Goal: Check status: Check status

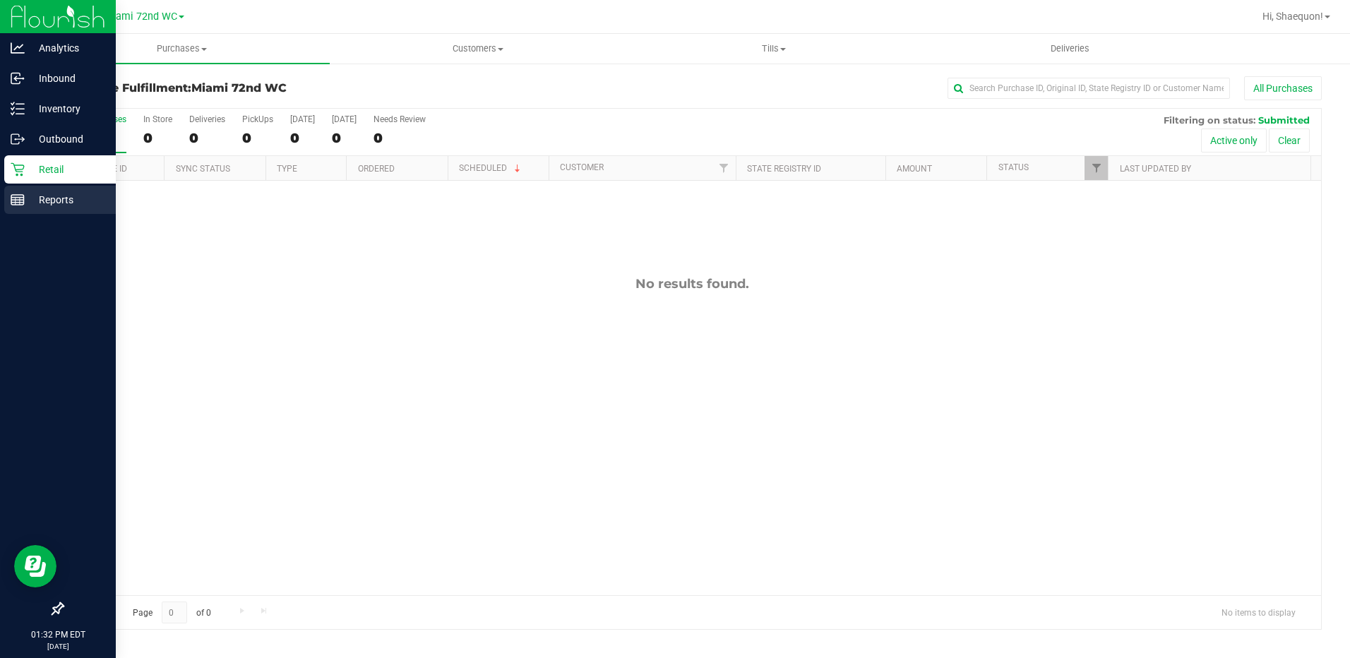
click at [11, 201] on rect at bounding box center [17, 200] width 13 height 10
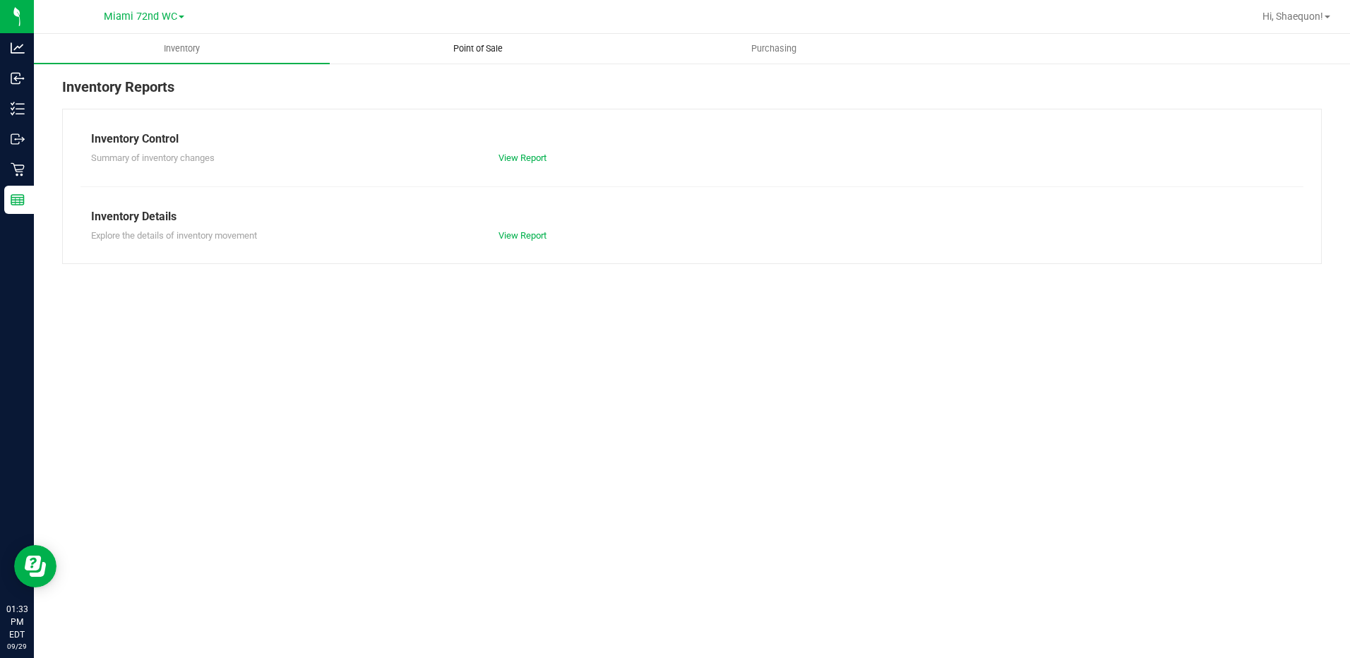
click at [464, 47] on span "Point of Sale" at bounding box center [478, 48] width 88 height 13
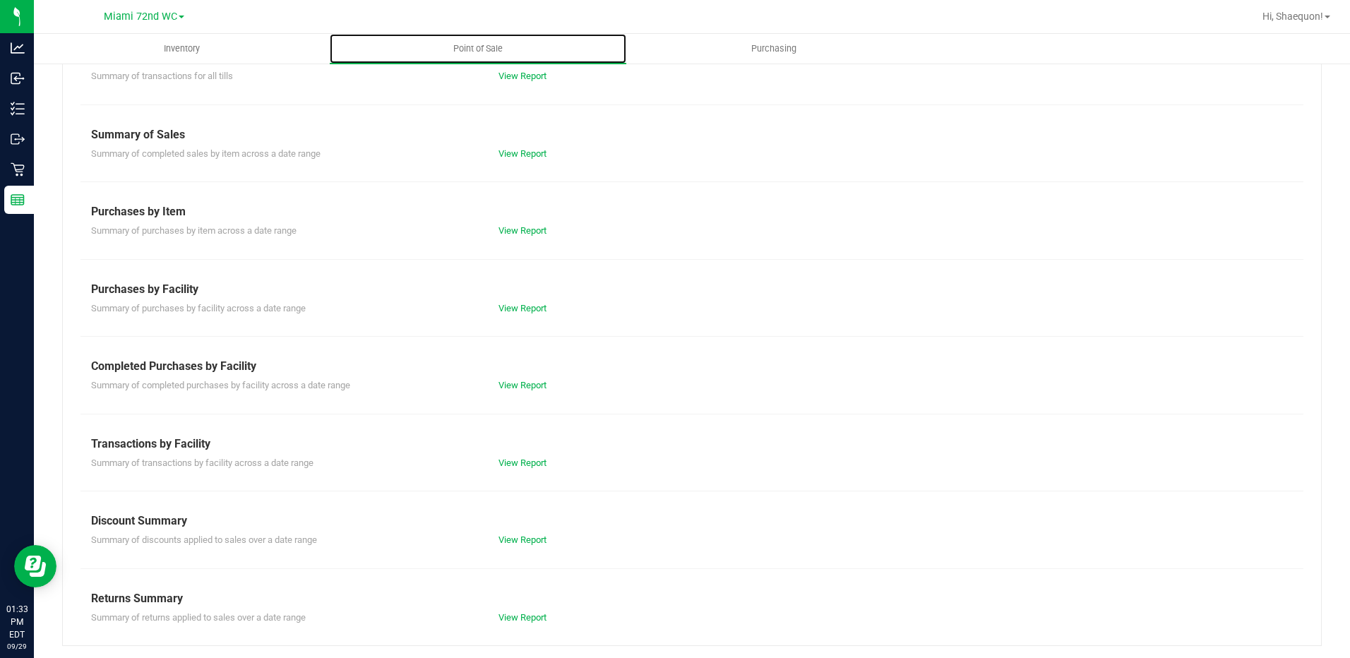
scroll to position [84, 0]
click at [519, 460] on link "View Report" at bounding box center [523, 461] width 48 height 11
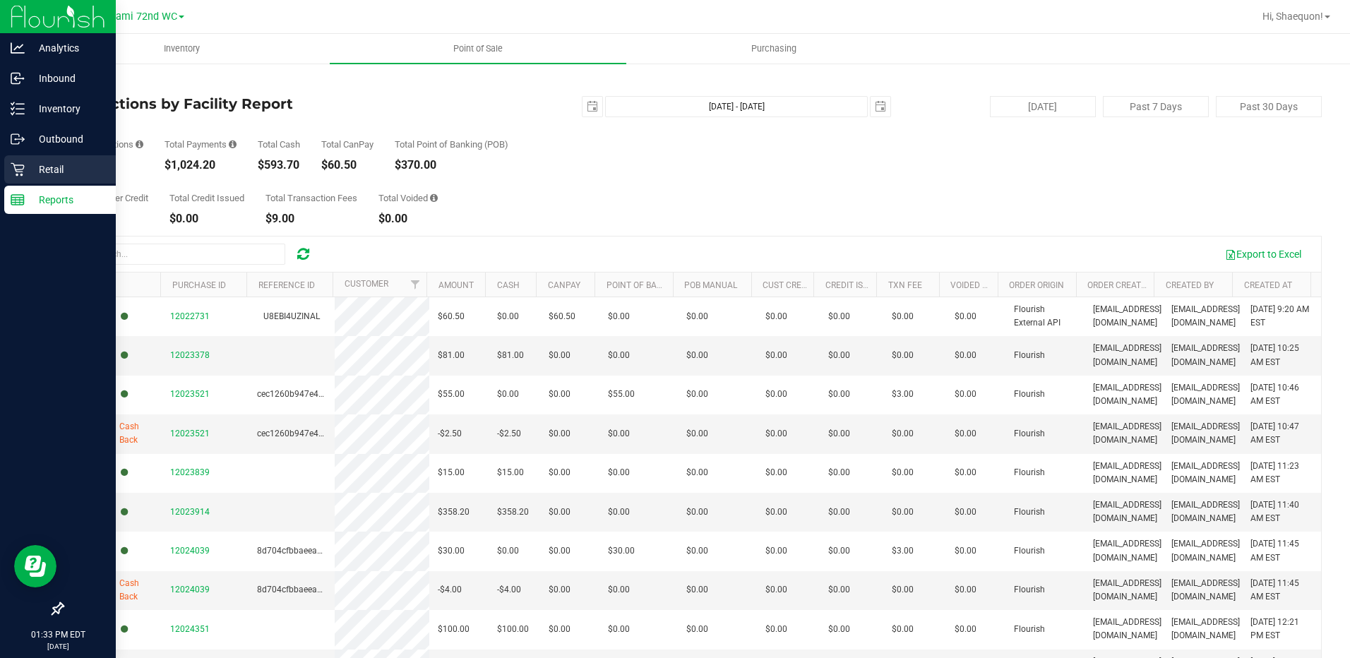
click at [17, 173] on icon at bounding box center [18, 169] width 14 height 14
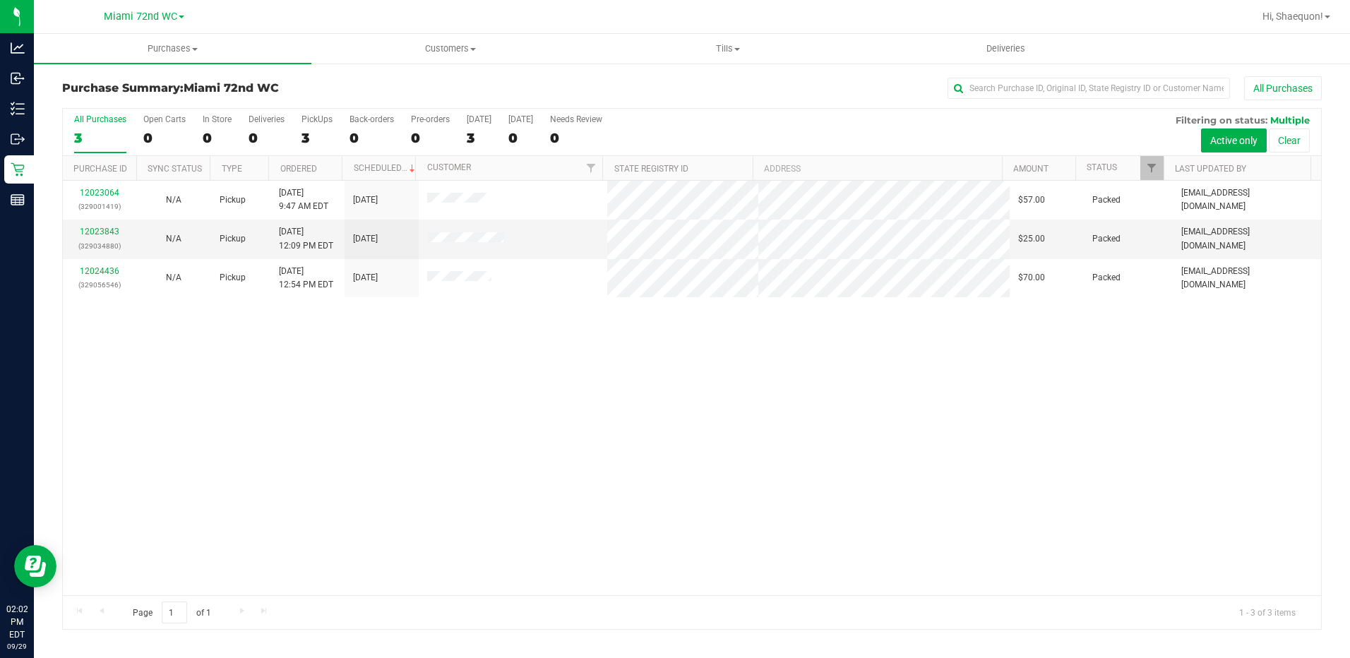
click at [249, 417] on div "12023064 (329001419) N/A Pickup [DATE] 9:47 AM EDT 9/29/2025 $57.00 Packed [EMA…" at bounding box center [692, 388] width 1259 height 415
click at [285, 391] on div "12023064 (329001419) N/A Pickup [DATE] 9:47 AM EDT 9/29/2025 $57.00 Packed [EMA…" at bounding box center [692, 388] width 1259 height 415
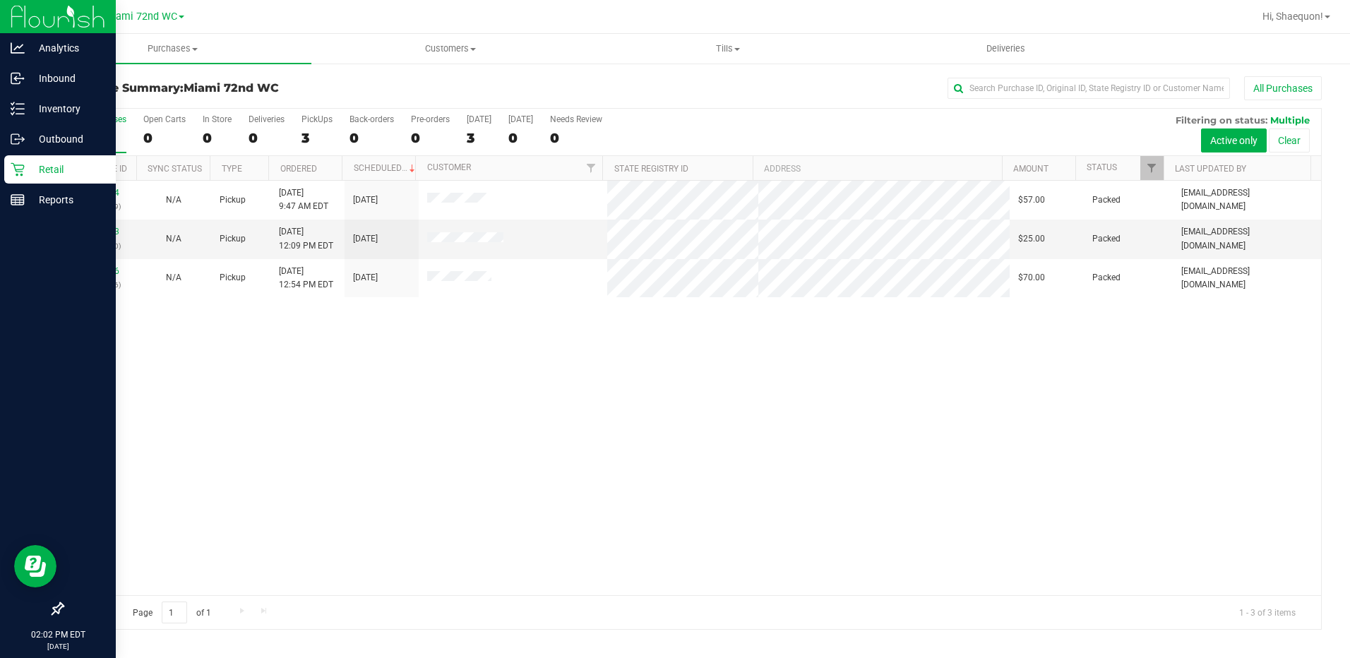
click at [49, 174] on p "Retail" at bounding box center [67, 169] width 85 height 17
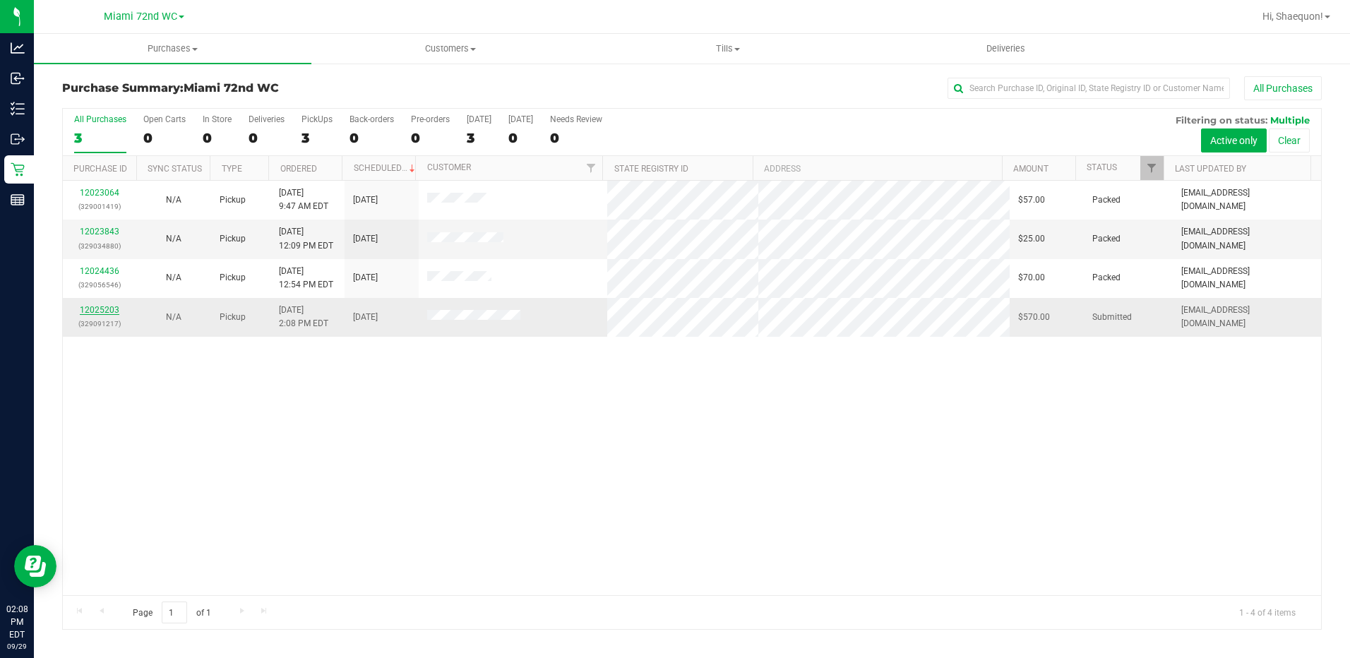
click at [106, 305] on link "12025203" at bounding box center [100, 310] width 40 height 10
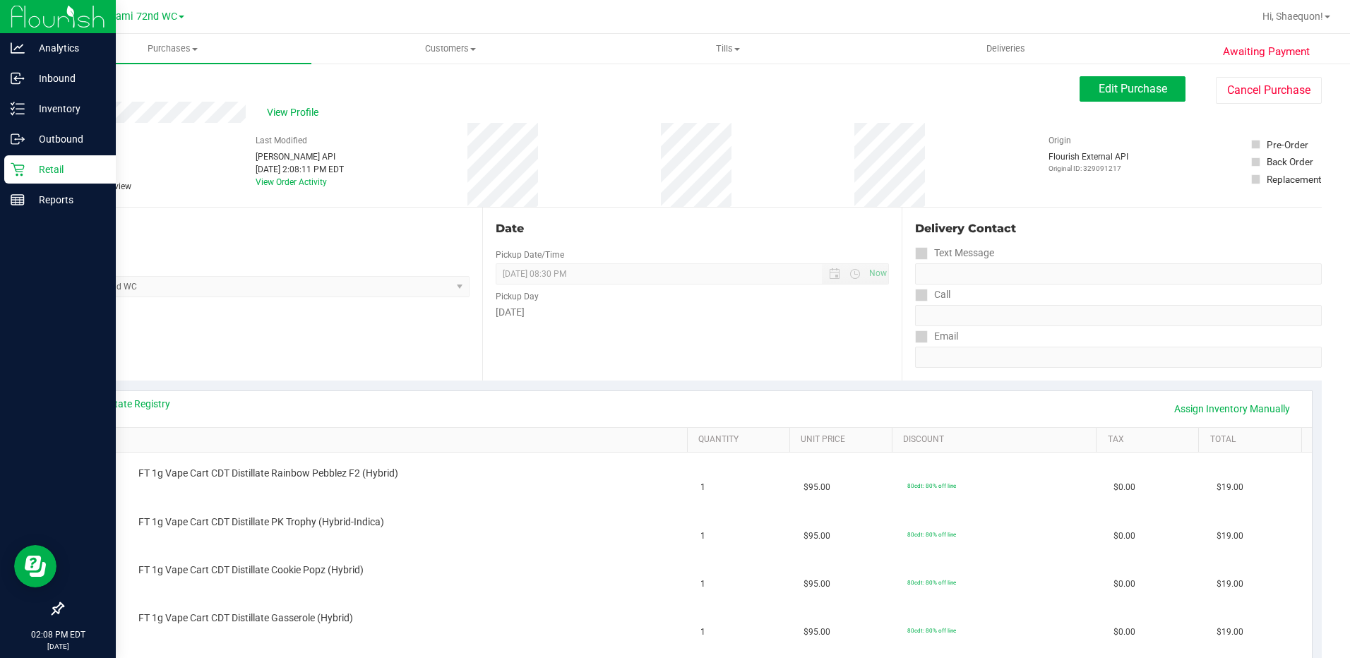
click at [19, 172] on icon at bounding box center [17, 169] width 13 height 13
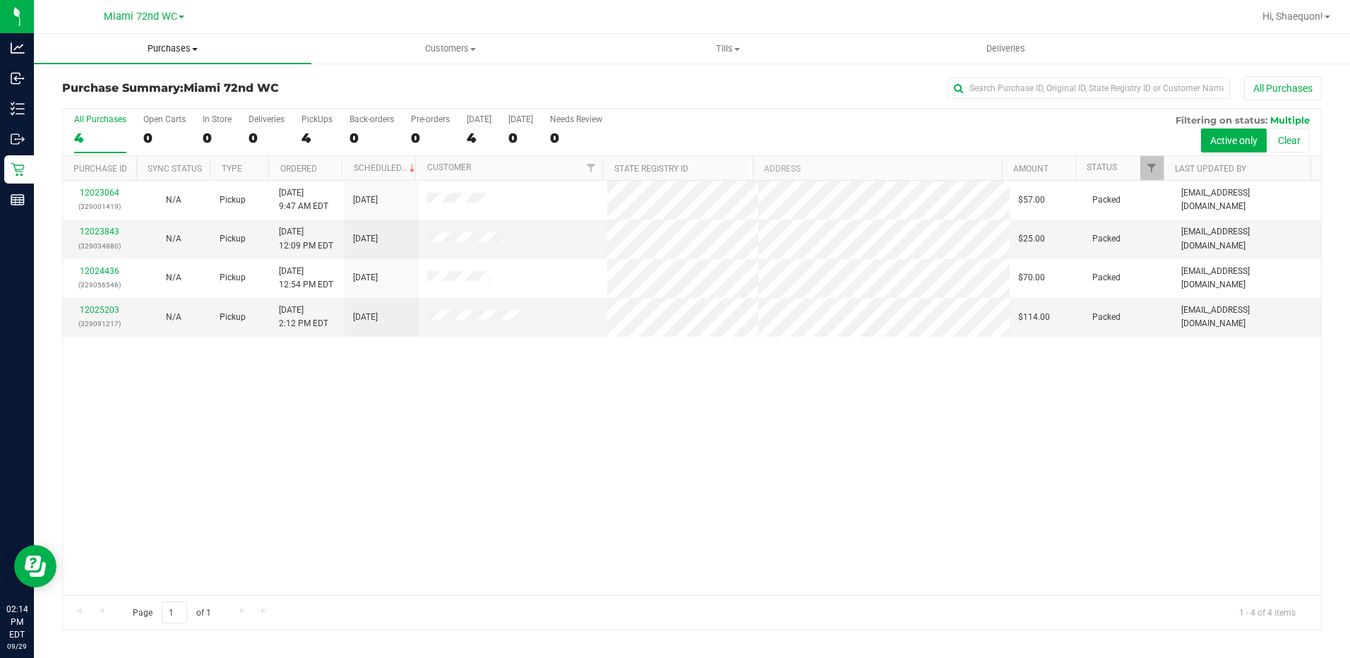
click at [194, 49] on span at bounding box center [195, 49] width 6 height 3
click at [152, 118] on li "All purchases" at bounding box center [173, 119] width 278 height 17
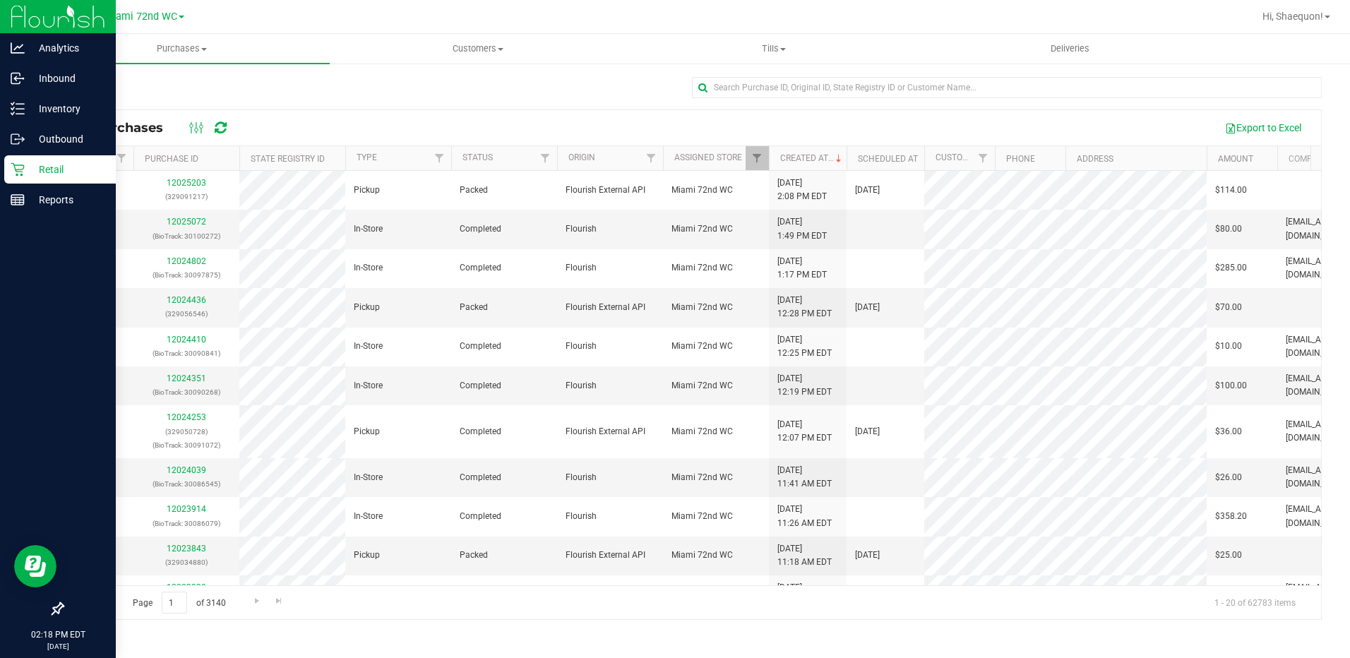
click at [42, 171] on p "Retail" at bounding box center [67, 169] width 85 height 17
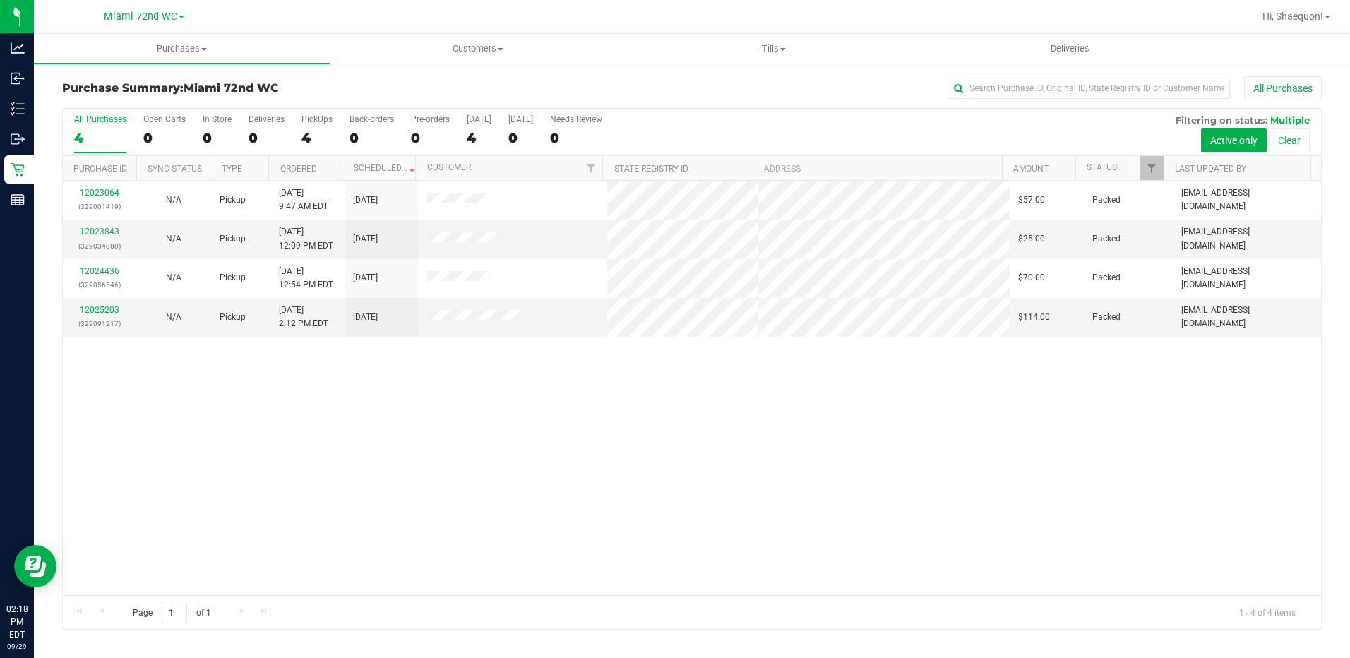
click at [467, 393] on div "12023064 (329001419) N/A Pickup [DATE] 9:47 AM EDT 9/29/2025 $57.00 Packed [EMA…" at bounding box center [692, 388] width 1259 height 415
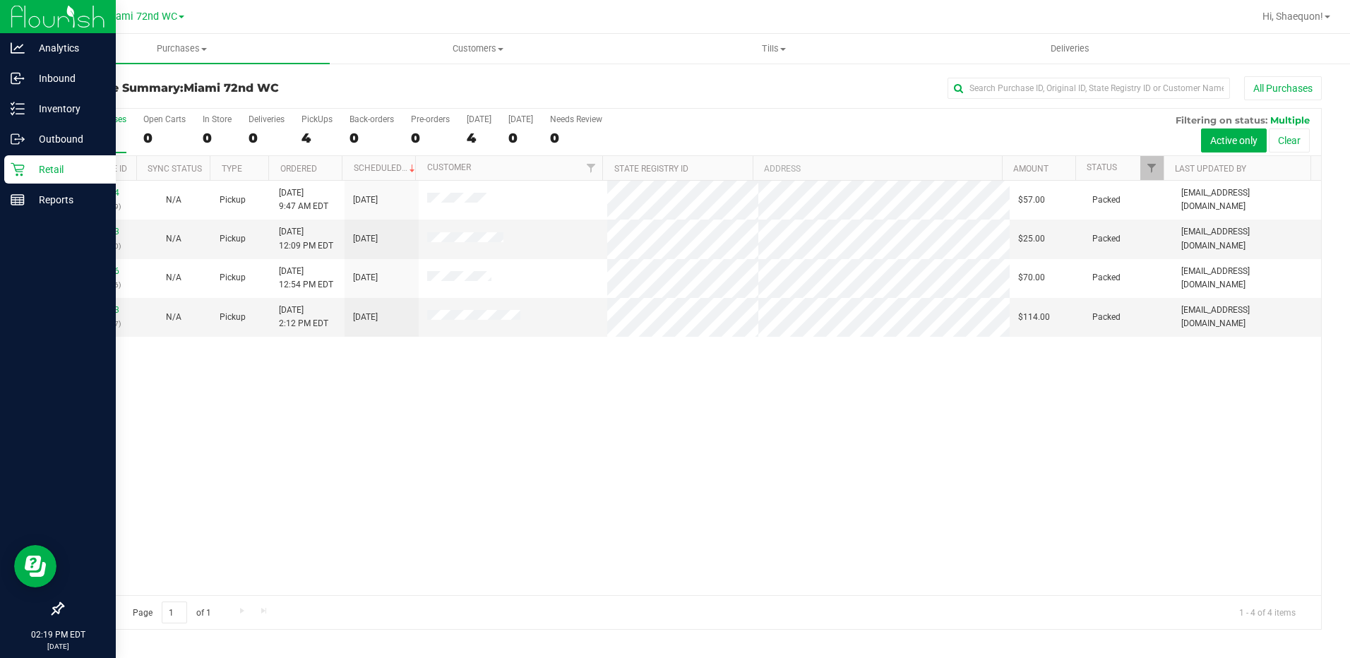
click at [52, 174] on p "Retail" at bounding box center [67, 169] width 85 height 17
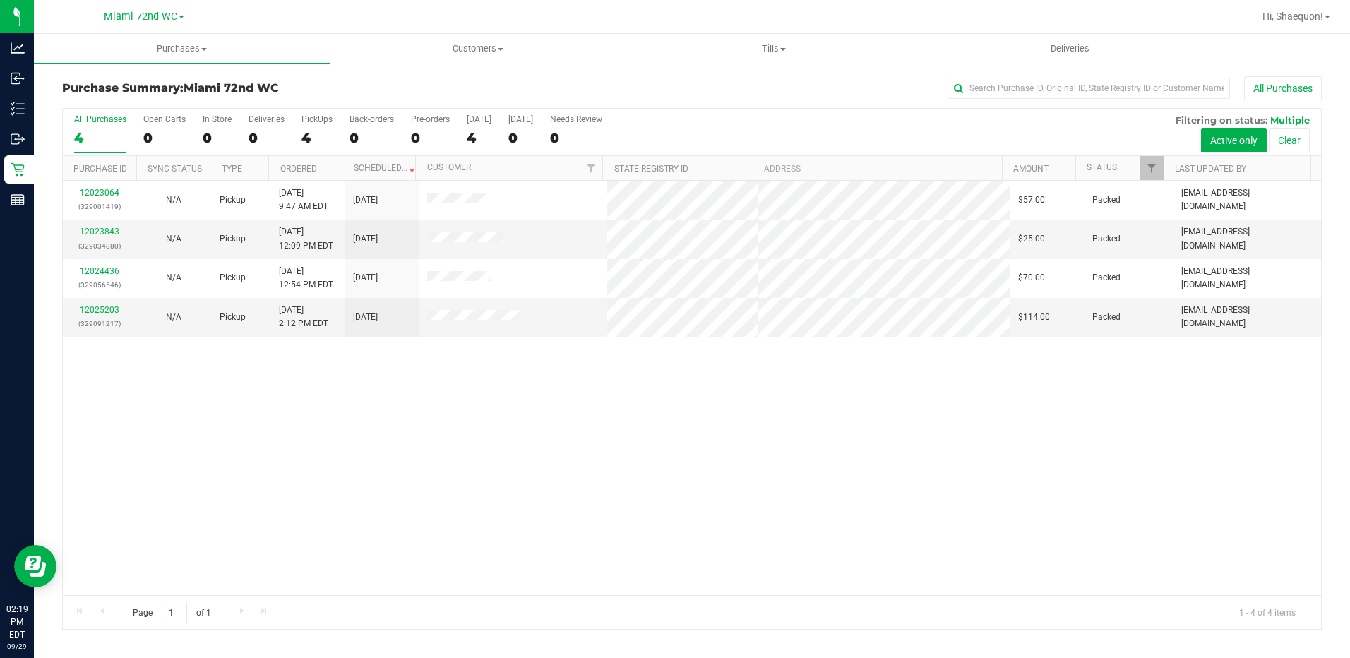
click at [524, 472] on div "12023064 (329001419) N/A Pickup [DATE] 9:47 AM EDT 9/29/2025 $57.00 Packed [EMA…" at bounding box center [692, 388] width 1259 height 415
